Goal: Information Seeking & Learning: Learn about a topic

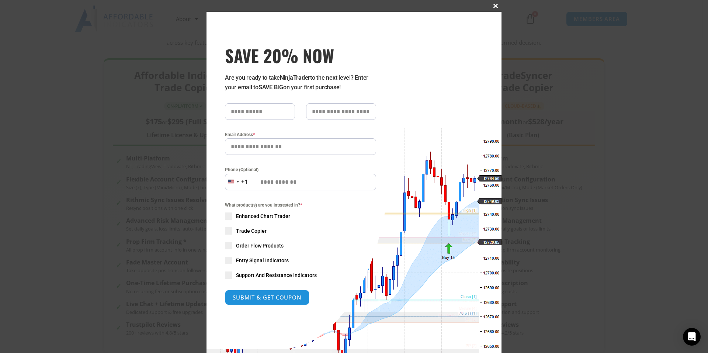
click at [491, 4] on span "SAVE 20% NOW popup" at bounding box center [495, 6] width 12 height 4
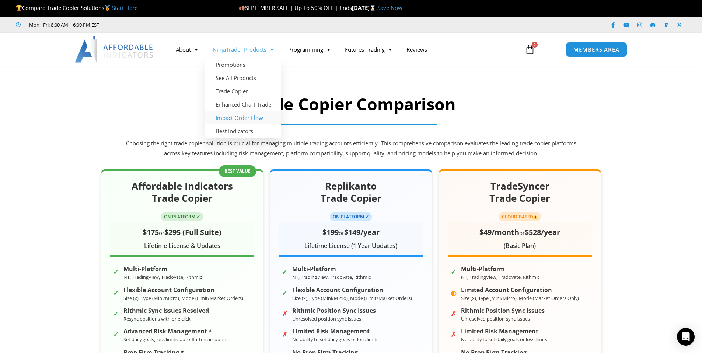
click at [234, 119] on link "Impact Order Flow" at bounding box center [243, 117] width 76 height 13
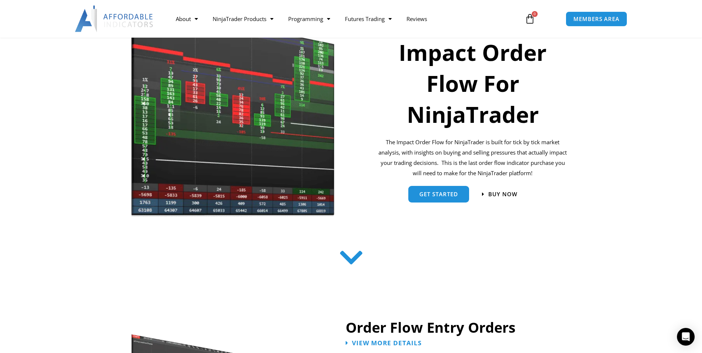
scroll to position [111, 0]
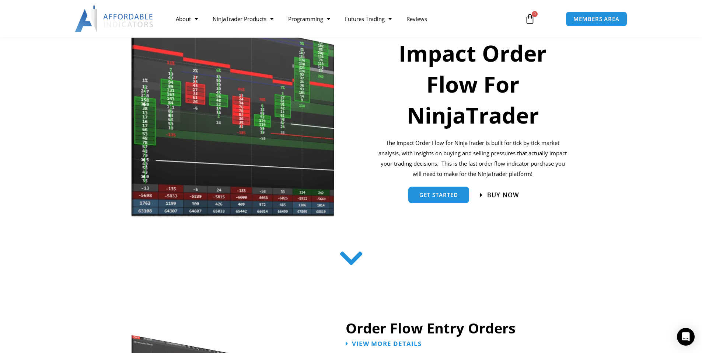
click at [495, 195] on span "Buy now" at bounding box center [503, 195] width 32 height 6
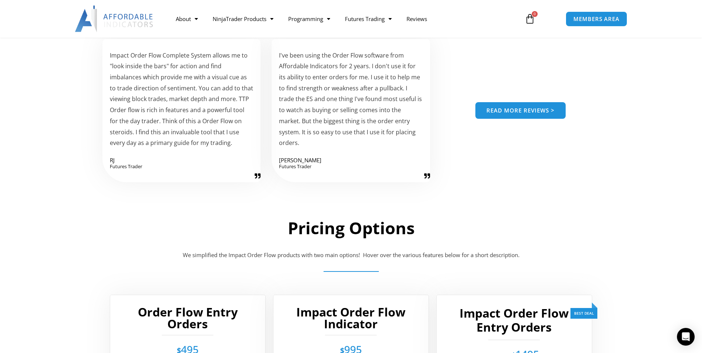
scroll to position [1071, 0]
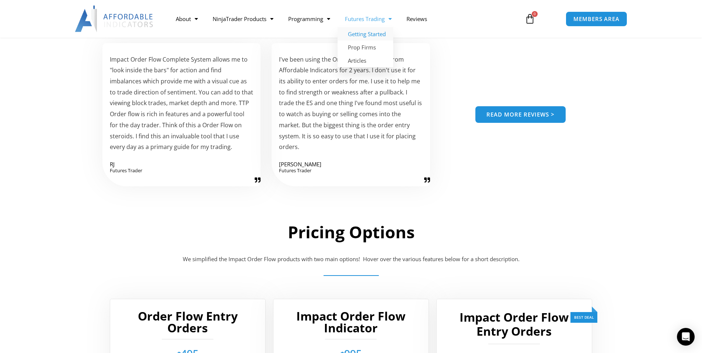
click at [363, 34] on link "Getting Started" at bounding box center [366, 33] width 56 height 13
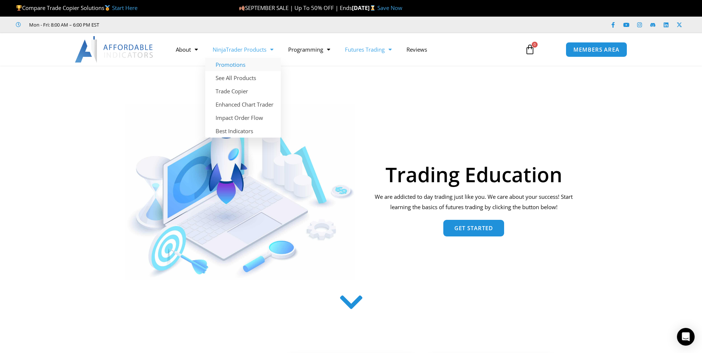
click at [239, 66] on link "Promotions" at bounding box center [243, 64] width 76 height 13
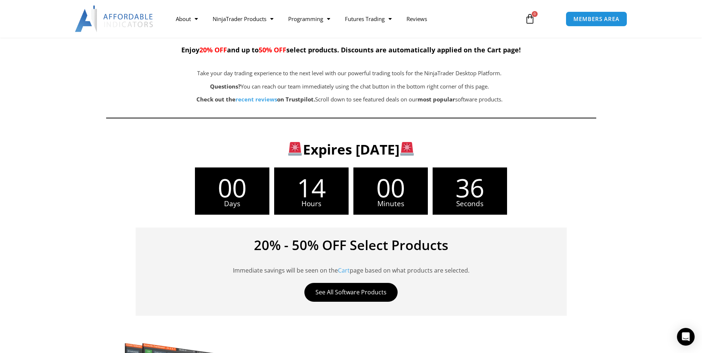
scroll to position [111, 0]
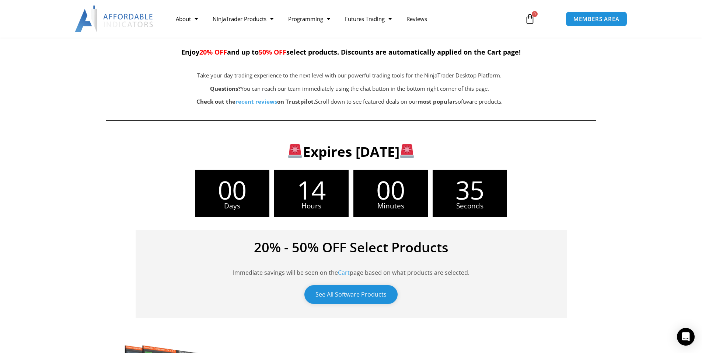
click at [367, 290] on link "See All Software Products" at bounding box center [350, 294] width 93 height 19
